Goal: Information Seeking & Learning: Learn about a topic

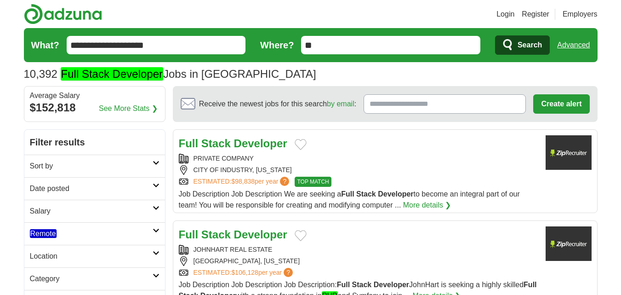
click at [108, 187] on h2 "Date posted" at bounding box center [91, 188] width 123 height 11
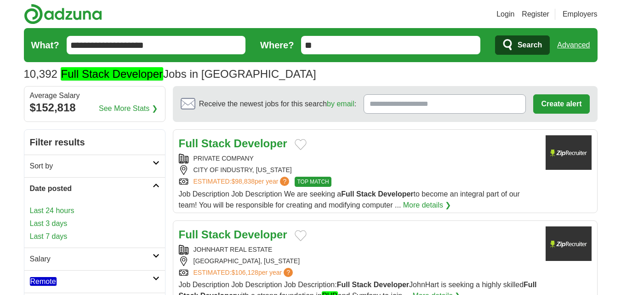
click at [79, 213] on link "Last 24 hours" at bounding box center [95, 210] width 130 height 11
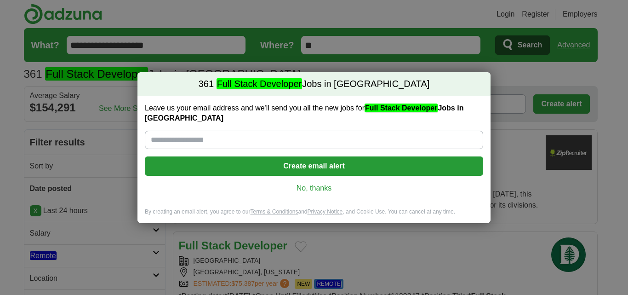
click at [324, 183] on link "No, thanks" at bounding box center [314, 188] width 324 height 10
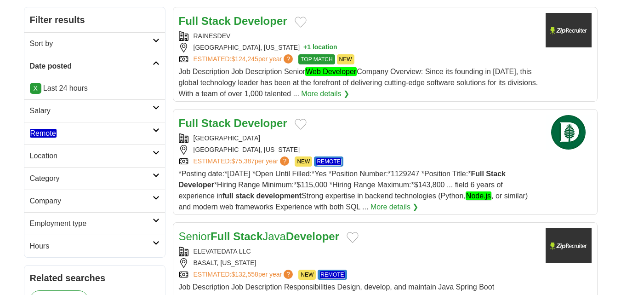
scroll to position [138, 0]
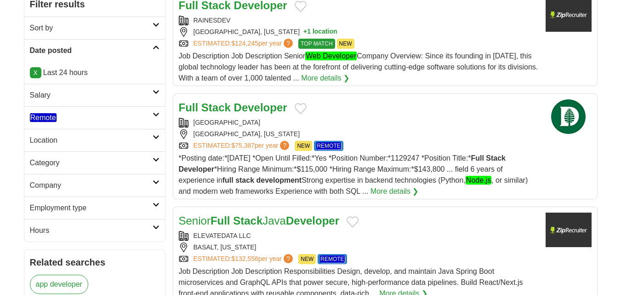
click at [62, 120] on h2 "Remote" at bounding box center [91, 117] width 123 height 11
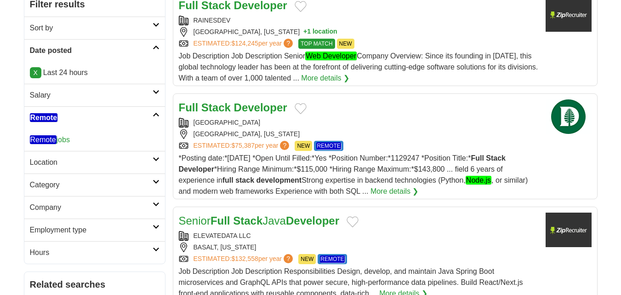
click at [70, 138] on link "Remote jobs" at bounding box center [50, 139] width 40 height 9
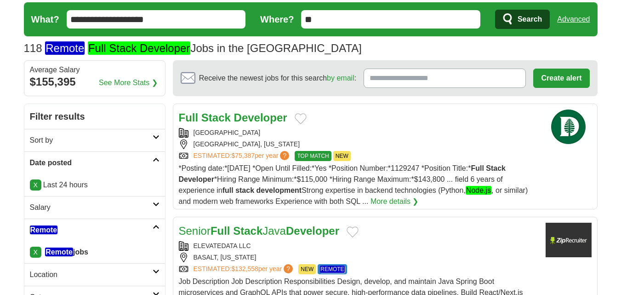
scroll to position [92, 0]
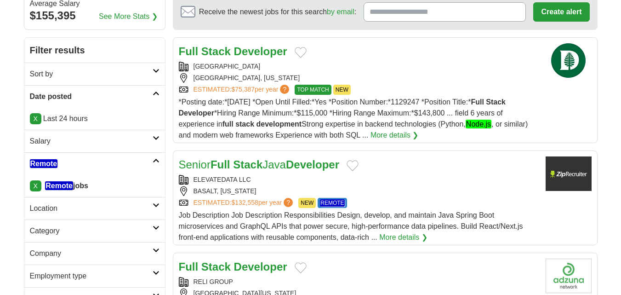
click at [293, 182] on div "ELEVATEDATA LLC" at bounding box center [358, 180] width 359 height 10
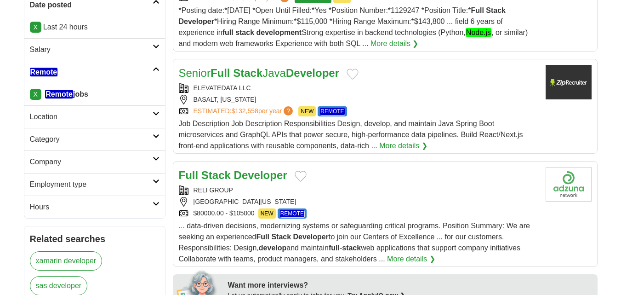
scroll to position [184, 0]
click at [296, 186] on div "RELI GROUP" at bounding box center [358, 190] width 359 height 10
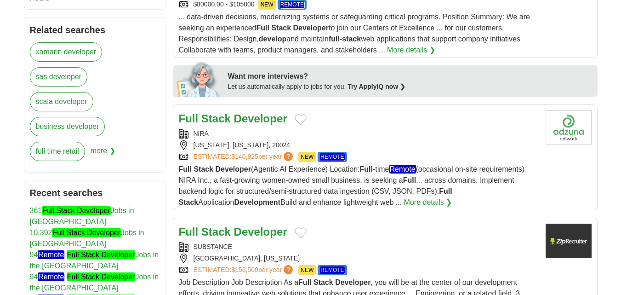
scroll to position [414, 0]
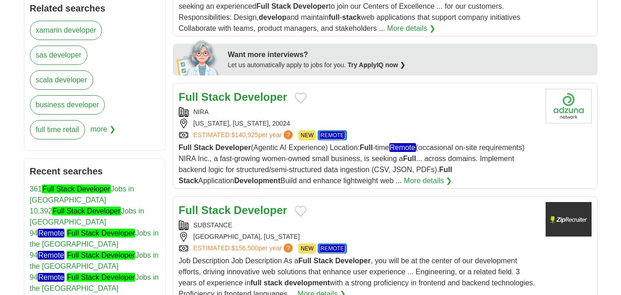
click at [346, 104] on div "Full Stack Developer" at bounding box center [358, 97] width 359 height 17
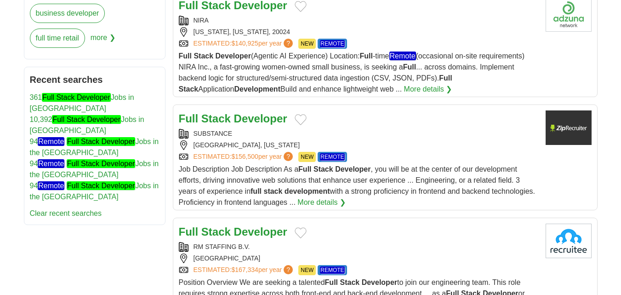
scroll to position [506, 0]
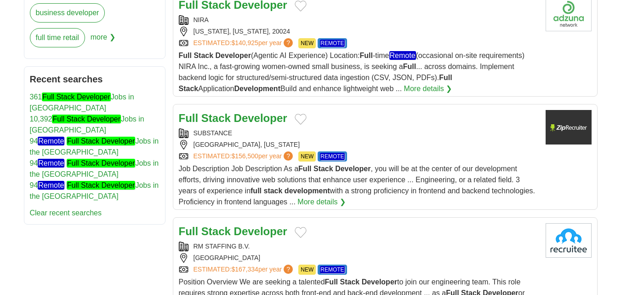
click at [316, 130] on div "SUBSTANCE" at bounding box center [358, 133] width 359 height 10
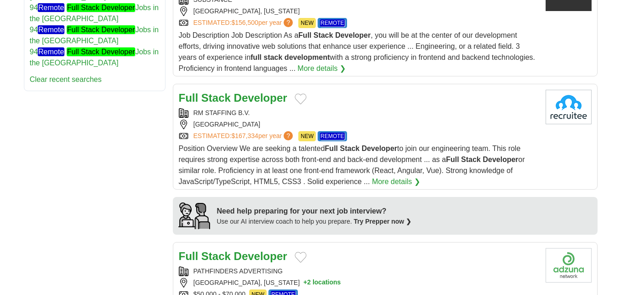
scroll to position [643, 0]
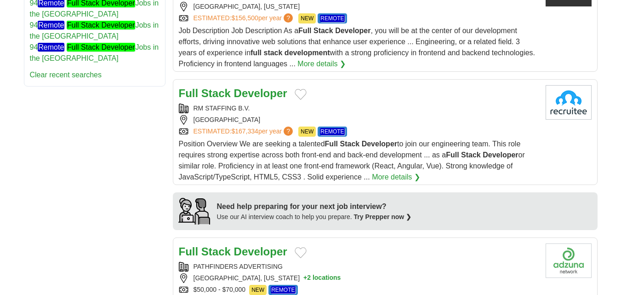
click at [301, 109] on div "RM STAFFING B.V." at bounding box center [358, 108] width 359 height 10
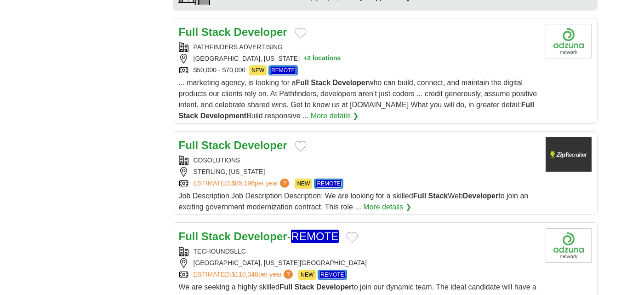
scroll to position [873, 0]
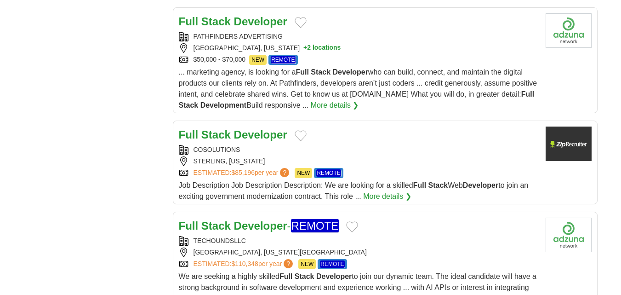
click at [309, 144] on div "Full Stack Developer COSOLUTIONS STERLING, VIRGINIA ESTIMATED: $85,196 per year…" at bounding box center [358, 163] width 359 height 75
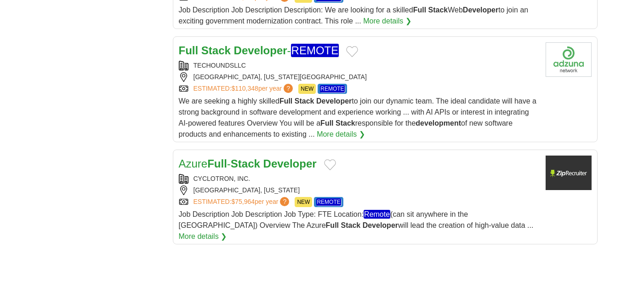
scroll to position [1103, 0]
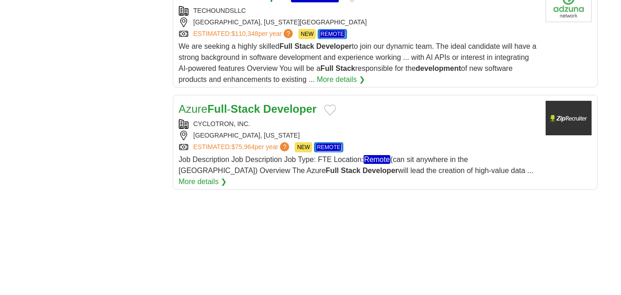
click at [307, 130] on div "CYCLOTRON, INC. DALLAS, TEXAS ESTIMATED: $75,964 per year ? NEW REMOTE" at bounding box center [358, 135] width 359 height 33
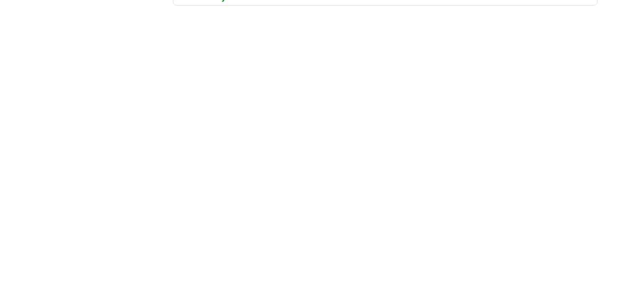
scroll to position [1333, 0]
